Goal: Check status

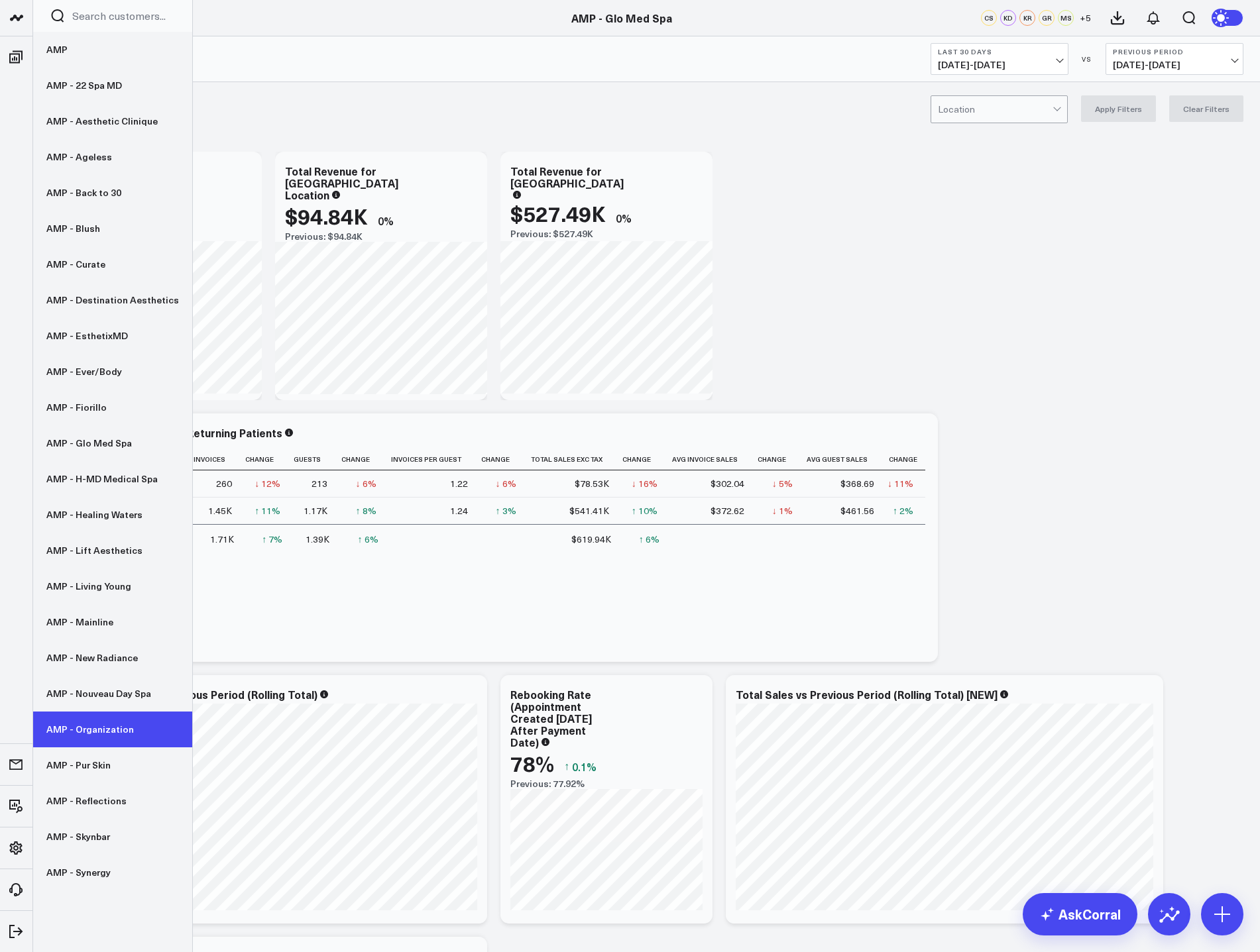
click at [109, 724] on link "AMP - Organization" at bounding box center [113, 729] width 159 height 35
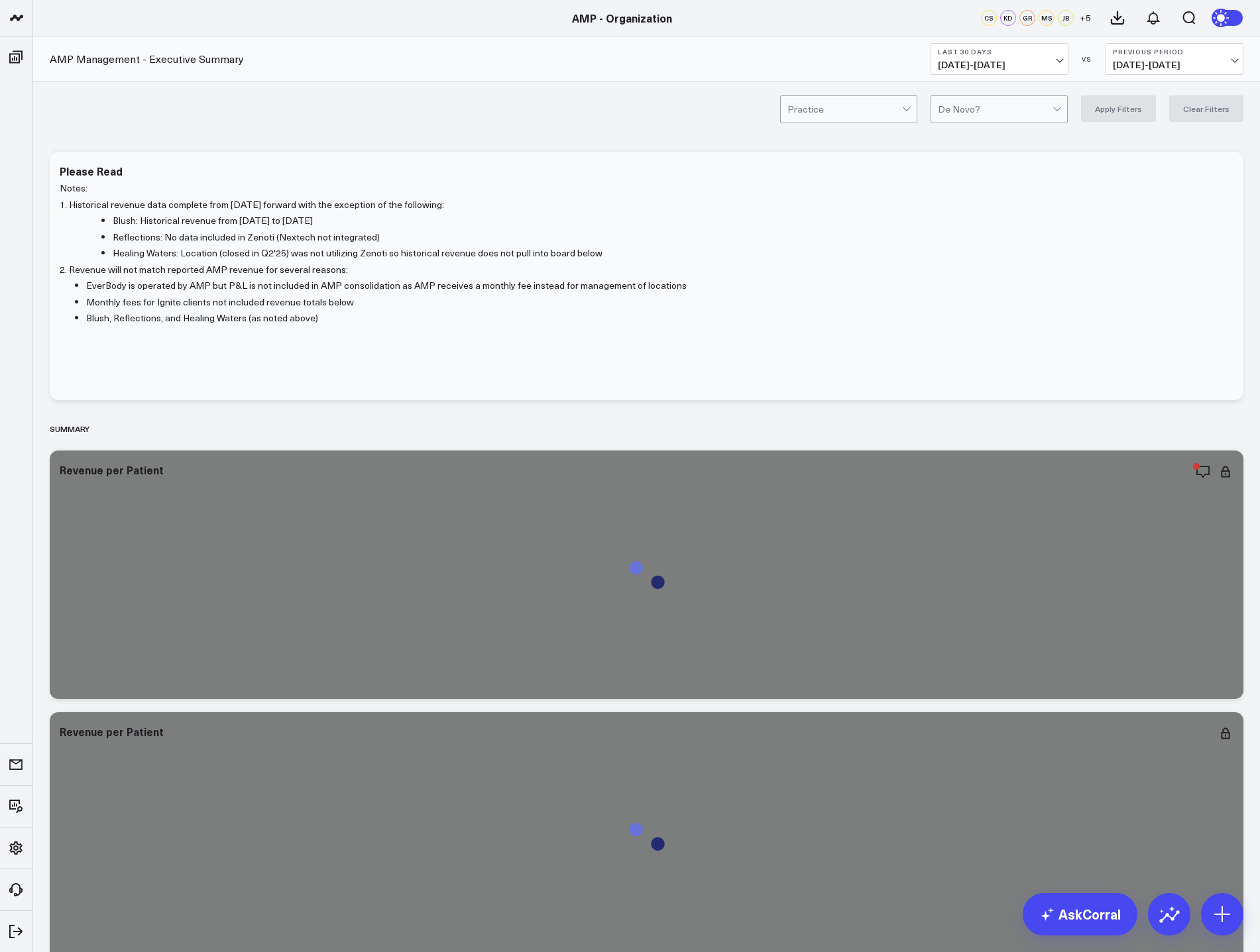
click at [1062, 63] on button "Last 30 Days [DATE] - [DATE]" at bounding box center [1000, 59] width 138 height 32
click at [982, 347] on link "MTD" at bounding box center [1000, 346] width 136 height 25
click at [1176, 55] on b "Previous Period" at bounding box center [1174, 51] width 123 height 8
click at [1153, 146] on link "YoY" at bounding box center [1174, 139] width 136 height 25
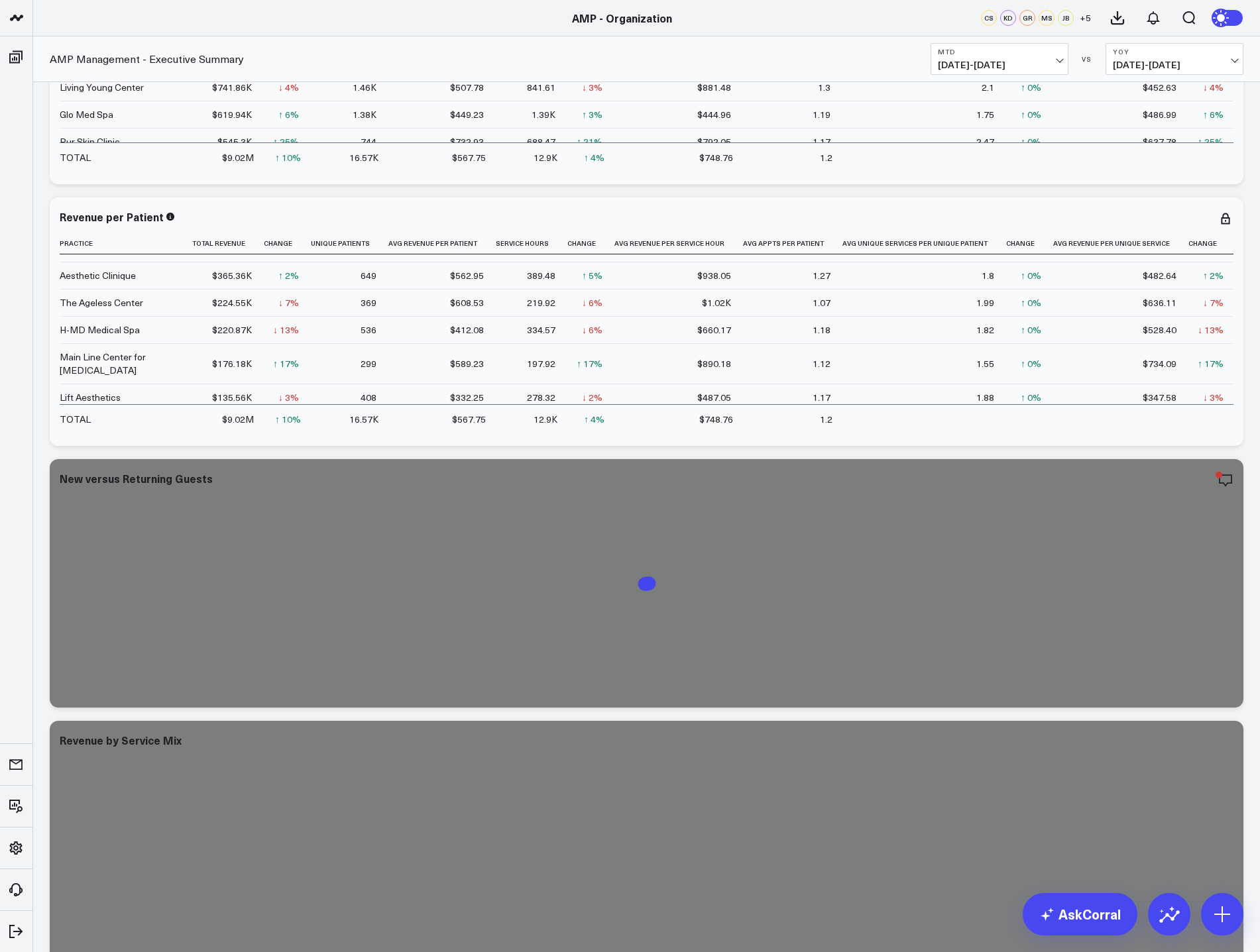
scroll to position [530, 0]
